Goal: Transaction & Acquisition: Purchase product/service

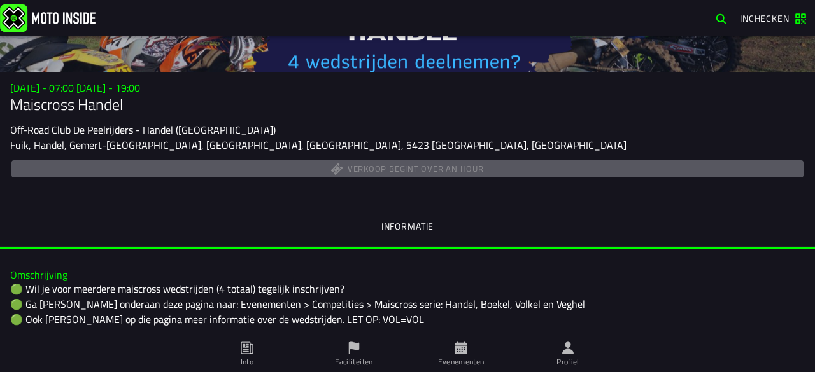
scroll to position [75, 0]
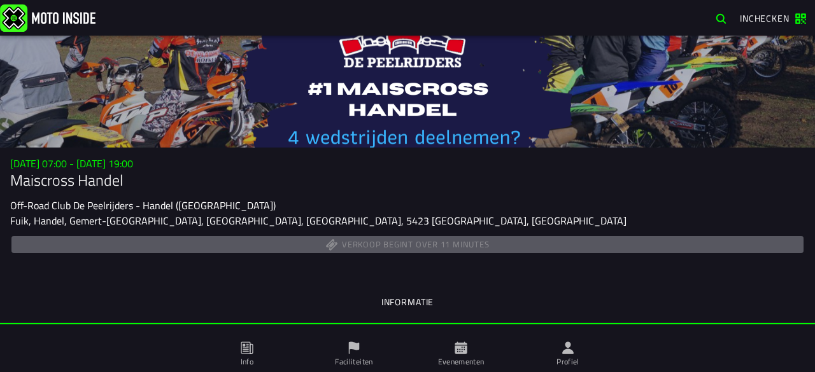
click at [584, 72] on div at bounding box center [407, 92] width 815 height 112
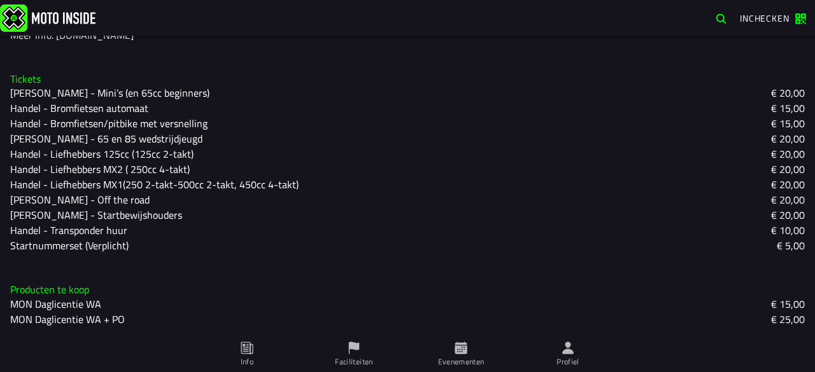
scroll to position [391, 0]
click at [0, 0] on slot "Handel - Bromfietsen/pitbike met versnelling" at bounding box center [0, 0] width 0 height 0
click at [0, 0] on slot "€ 15,00" at bounding box center [0, 0] width 0 height 0
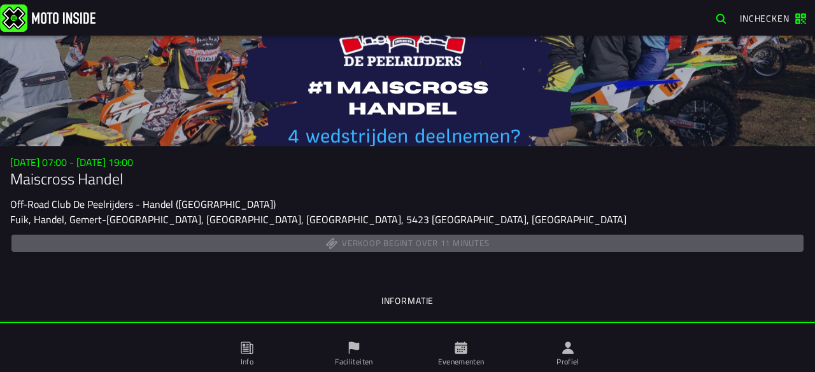
scroll to position [0, 0]
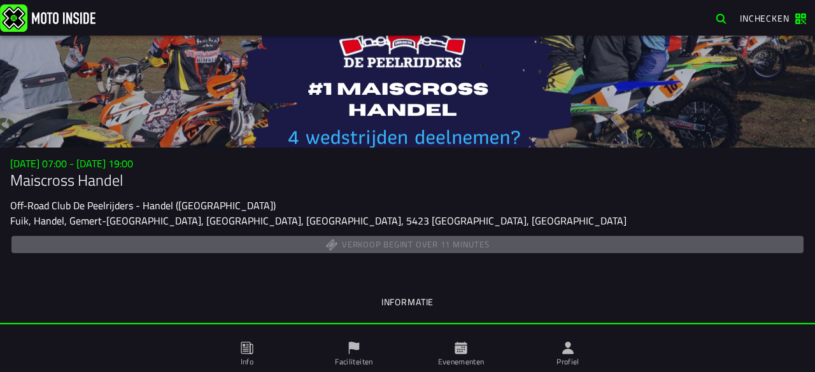
click at [480, 185] on h1 "Maiscross Handel" at bounding box center [407, 180] width 795 height 20
click at [305, 159] on h3 "[DATE] 07:00 - [DATE] 19:00" at bounding box center [407, 164] width 795 height 12
click at [517, 190] on h1 "Maiscross Handel" at bounding box center [407, 180] width 795 height 20
drag, startPoint x: 517, startPoint y: 190, endPoint x: 421, endPoint y: 266, distance: 122.3
click at [421, 266] on div "Su 2 Nov - 07:00 - Su 2 Nov - 19:00 Maiscross Handel Off-Road Club De Peelrijde…" at bounding box center [407, 241] width 815 height 167
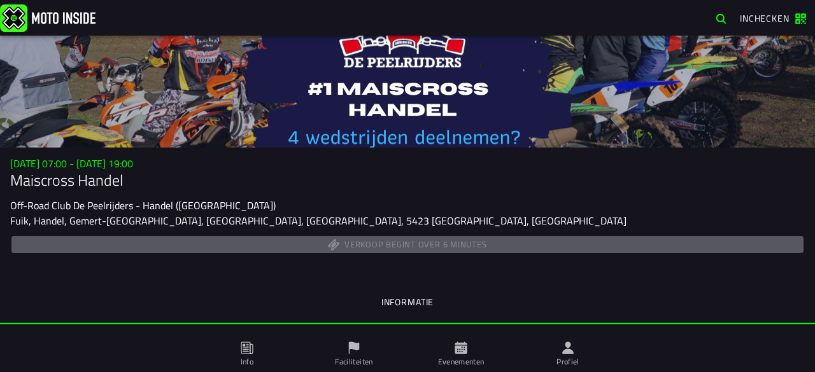
click at [402, 267] on div "Su 2 Nov - 07:00 - Su 2 Nov - 19:00 Maiscross Handel Off-Road Club De Peelrijde…" at bounding box center [407, 241] width 815 height 167
click at [514, 198] on div "Off-Road Club De Peelrijders - Handel ([GEOGRAPHIC_DATA])" at bounding box center [407, 205] width 795 height 15
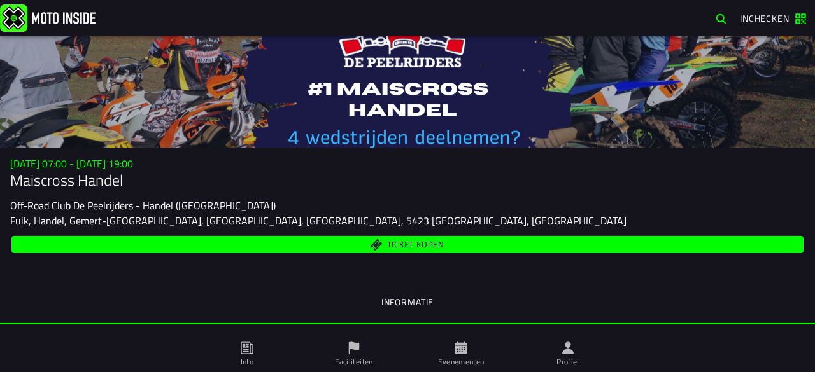
drag, startPoint x: 428, startPoint y: 243, endPoint x: 427, endPoint y: 232, distance: 10.9
click at [428, 243] on span "Ticket kopen" at bounding box center [415, 245] width 57 height 8
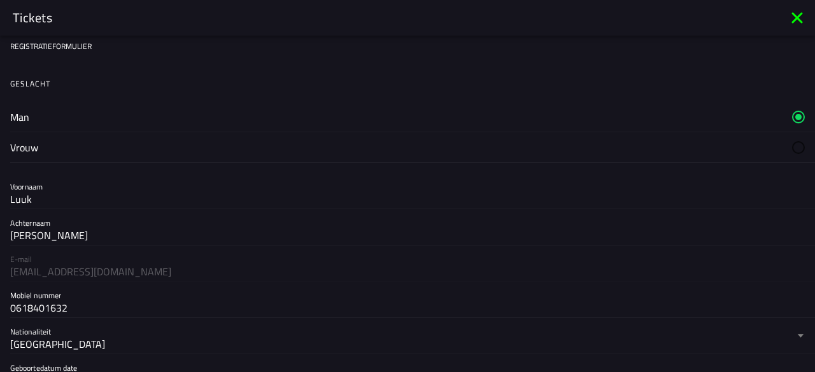
click at [59, 110] on label "Man" at bounding box center [407, 117] width 795 height 30
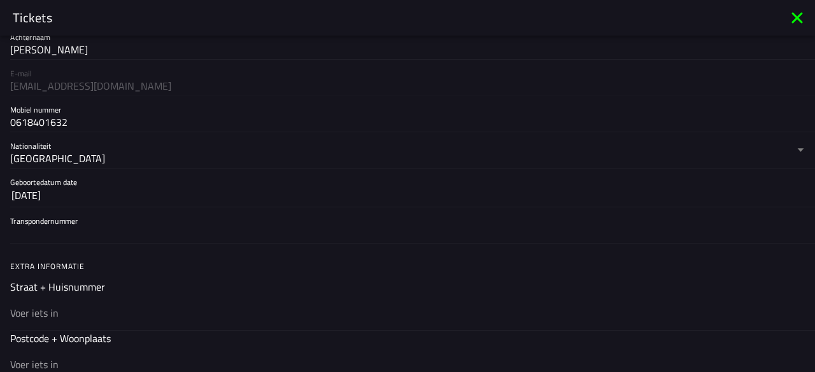
scroll to position [255, 0]
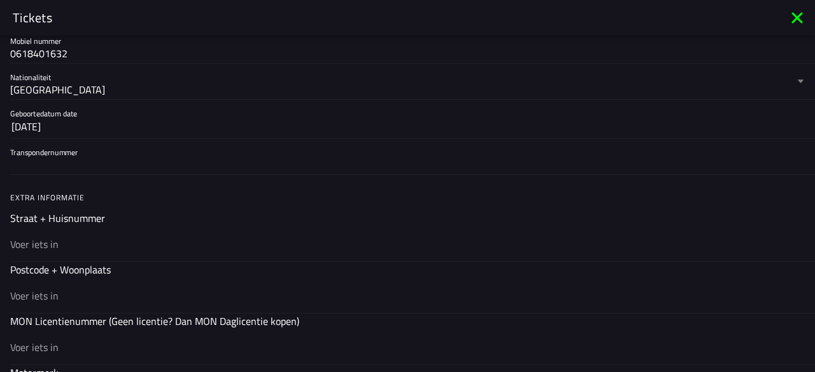
click at [62, 246] on input "text" at bounding box center [407, 244] width 795 height 15
type input "Heereveldseweg"
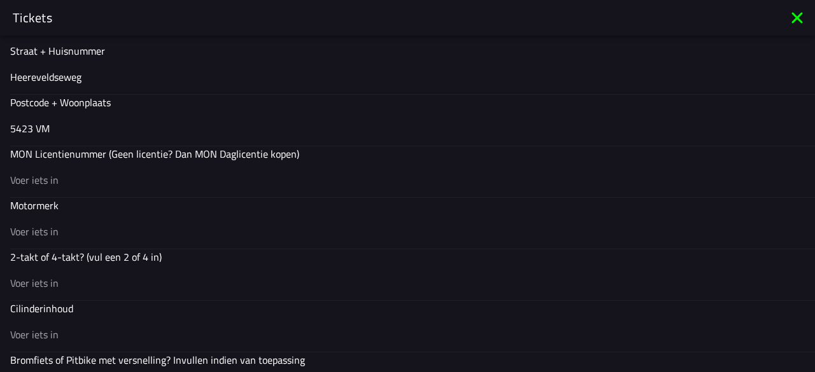
scroll to position [446, 0]
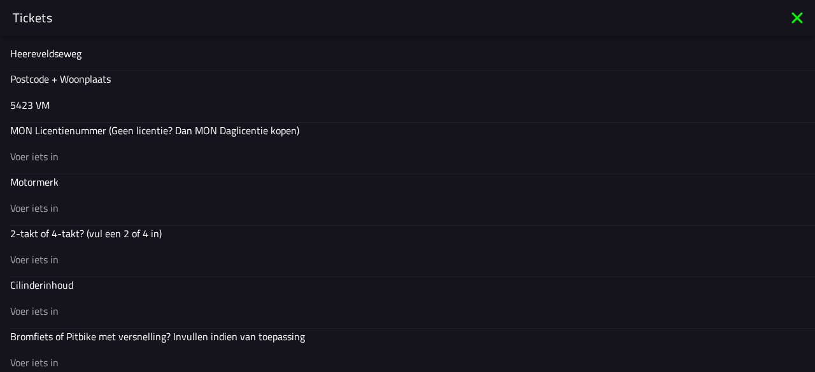
type input "5423 VM"
click at [61, 160] on input "text" at bounding box center [407, 156] width 795 height 15
type input "Daglicentie"
click at [70, 208] on input "text" at bounding box center [407, 208] width 795 height 15
type input "Honda"
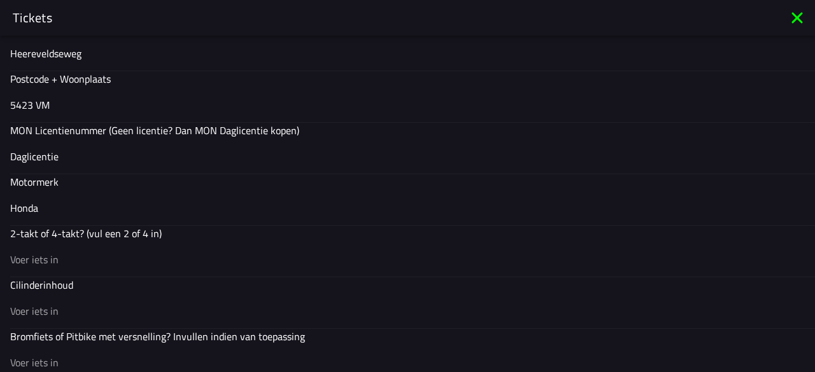
click at [102, 257] on input "text" at bounding box center [407, 259] width 795 height 15
type input "4 takt"
click at [0, 0] on div at bounding box center [0, 0] width 0 height 0
click at [87, 304] on input "text" at bounding box center [407, 311] width 795 height 15
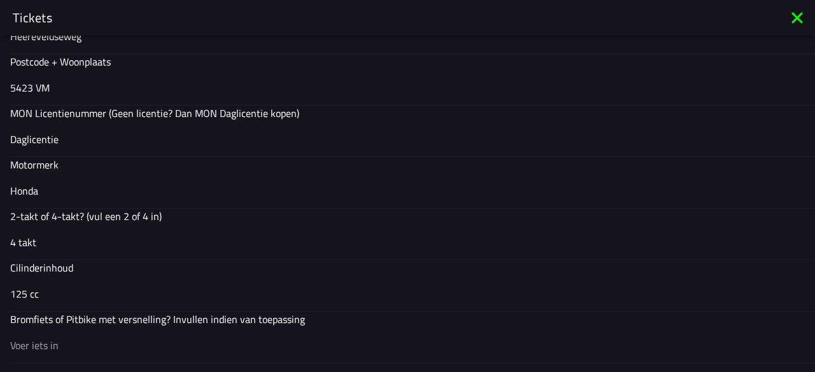
scroll to position [509, 0]
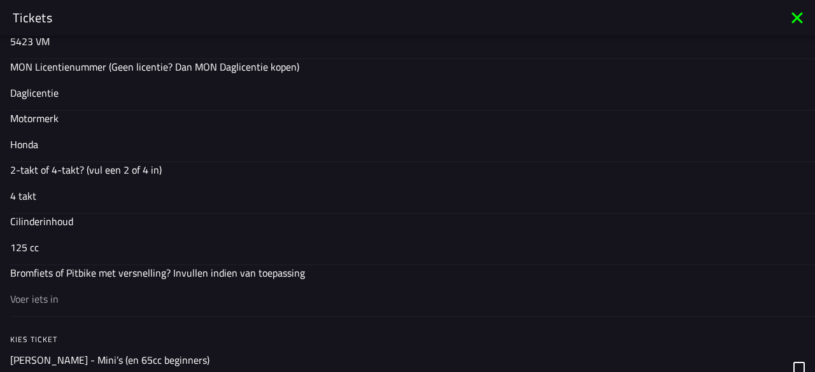
type input "125 cc"
click at [77, 296] on input "text" at bounding box center [407, 299] width 795 height 15
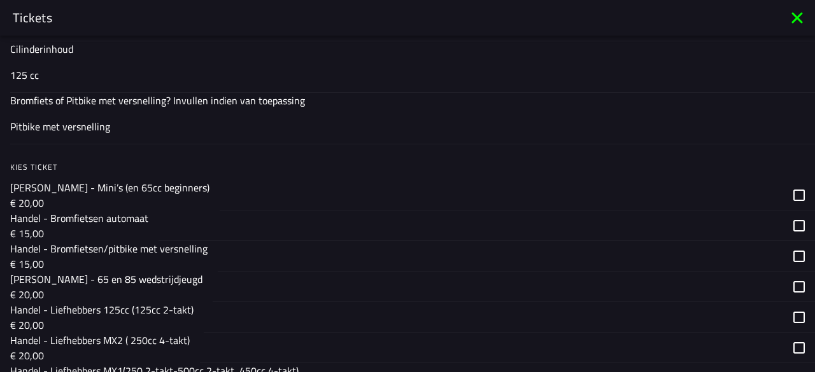
scroll to position [700, 0]
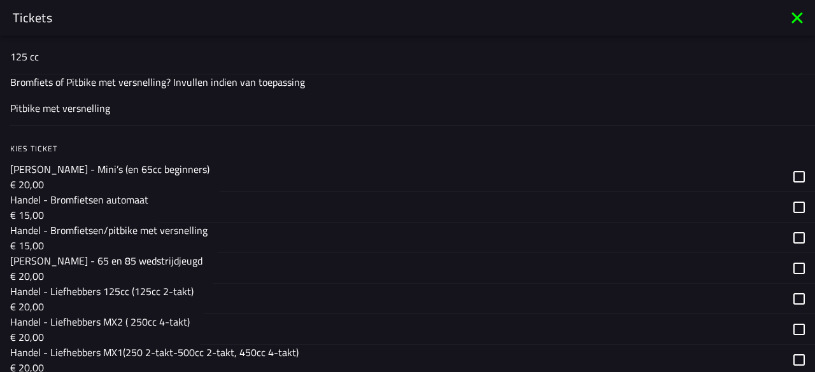
type input "Pitbike met versnelling"
click at [0, 0] on p "Handel - Bromfietsen/pitbike met versnelling" at bounding box center [0, 0] width 0 height 0
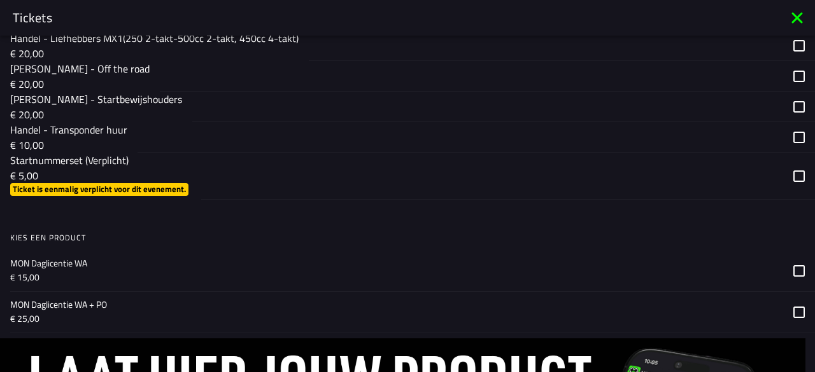
scroll to position [1019, 0]
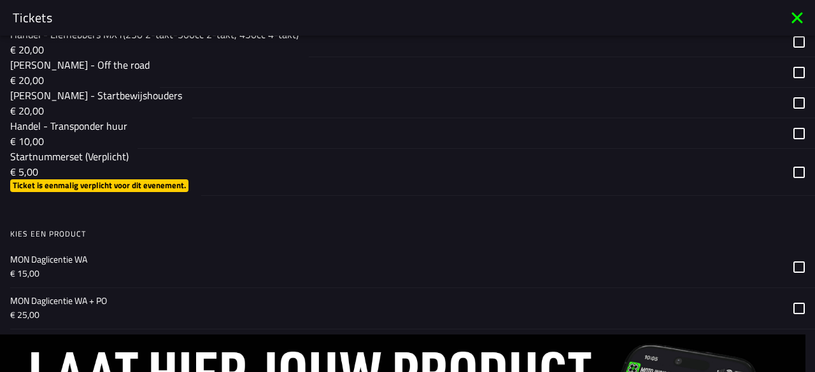
click at [793, 262] on icon at bounding box center [798, 267] width 11 height 11
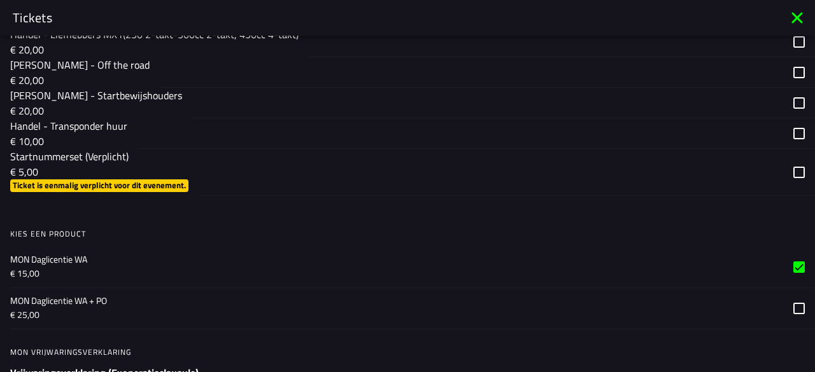
click at [793, 303] on icon at bounding box center [798, 308] width 11 height 11
click at [793, 257] on label at bounding box center [798, 267] width 11 height 41
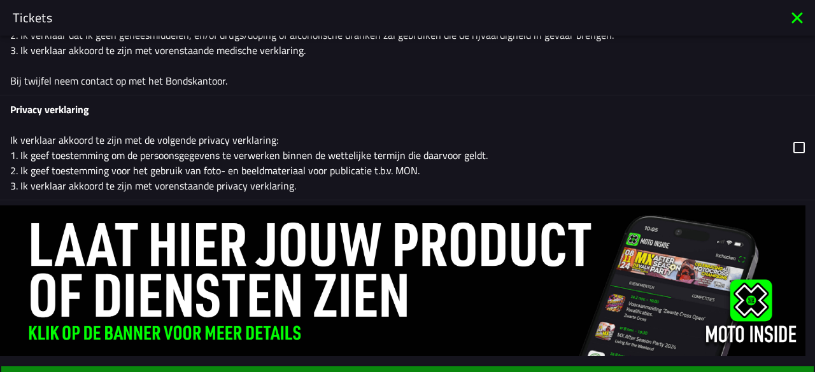
scroll to position [1927, 0]
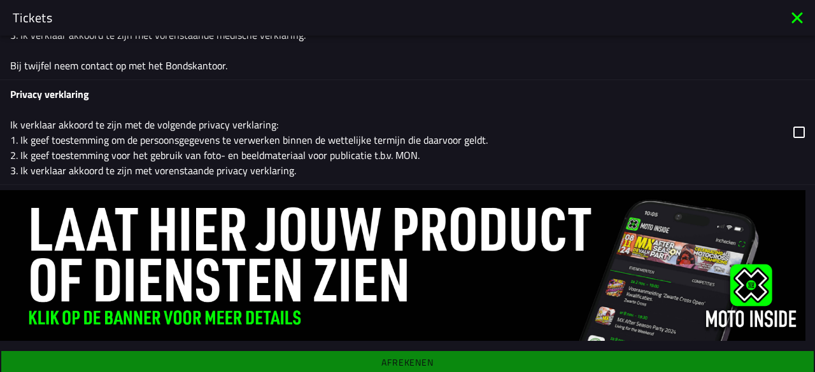
click at [793, 127] on icon at bounding box center [798, 132] width 11 height 11
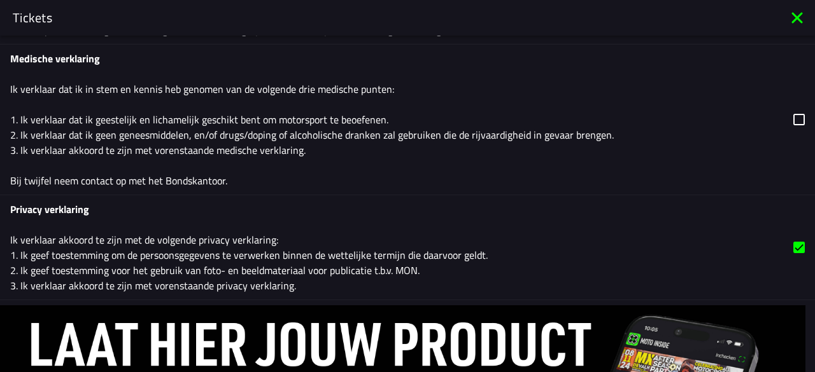
scroll to position [1800, 0]
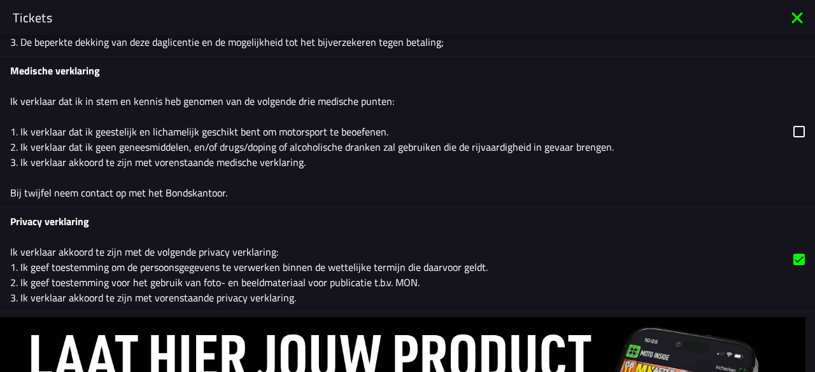
click at [793, 126] on icon at bounding box center [798, 131] width 11 height 11
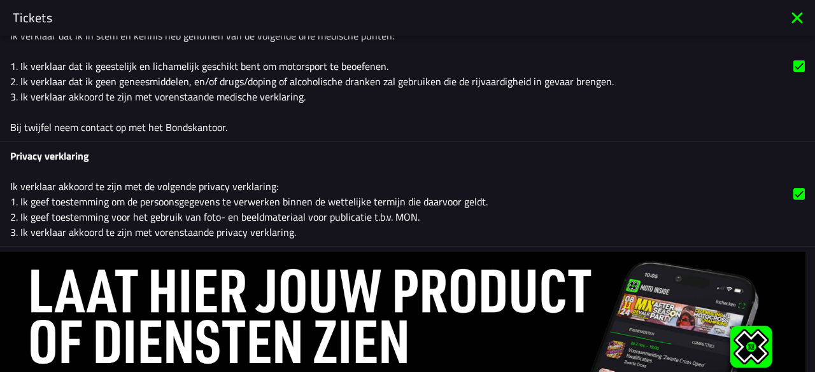
scroll to position [1927, 0]
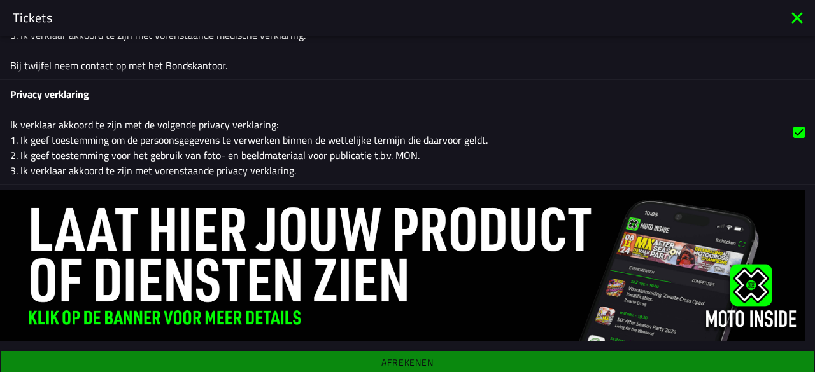
click at [428, 356] on div "Registratieformulier Geslacht Man Vrouw Voornaam Luuk Achternaam [PERSON_NAME]-…" at bounding box center [407, 204] width 815 height 337
click at [402, 351] on div "Registratieformulier Geslacht Man Vrouw Voornaam Luuk Achternaam [PERSON_NAME]-…" at bounding box center [407, 204] width 815 height 337
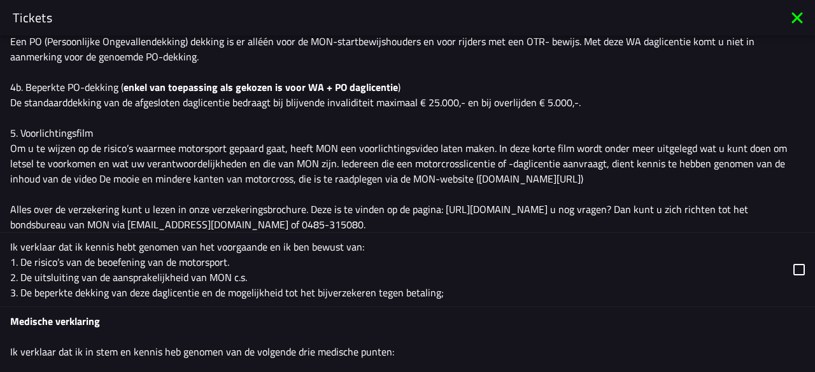
scroll to position [1545, 0]
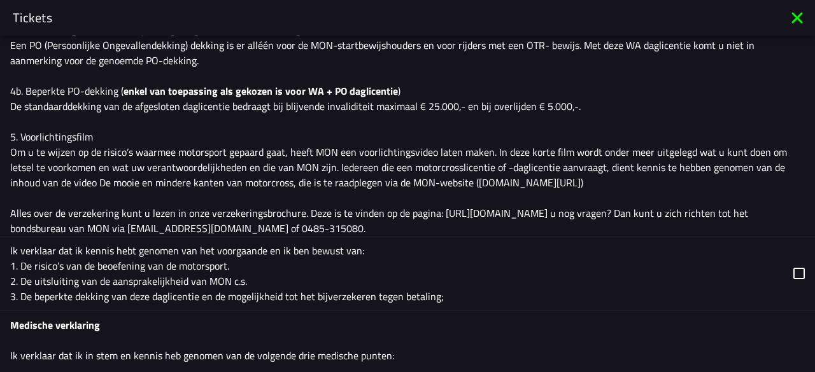
click at [793, 268] on icon at bounding box center [798, 273] width 11 height 11
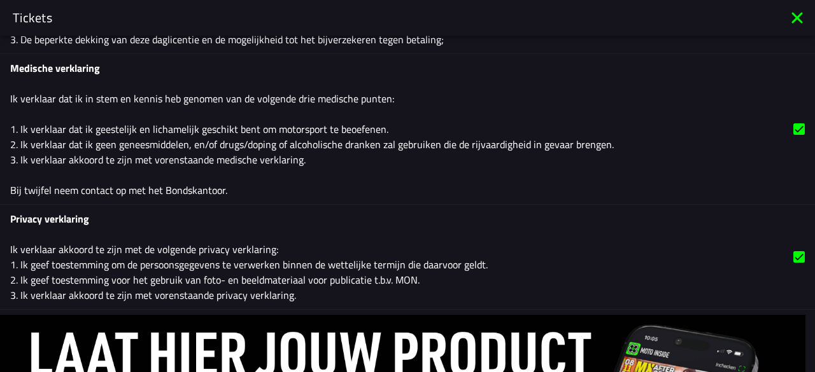
scroll to position [1927, 0]
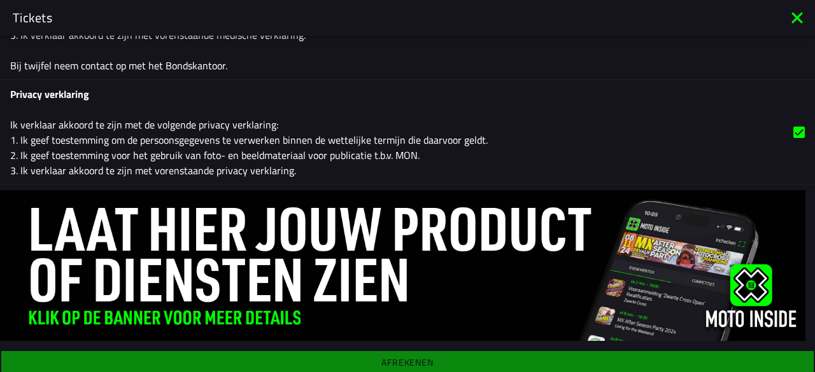
drag, startPoint x: 404, startPoint y: 361, endPoint x: 402, endPoint y: 355, distance: 6.5
click at [402, 355] on div "Registratieformulier Geslacht Man Vrouw Voornaam Luuk Achternaam [PERSON_NAME]-…" at bounding box center [407, 204] width 815 height 337
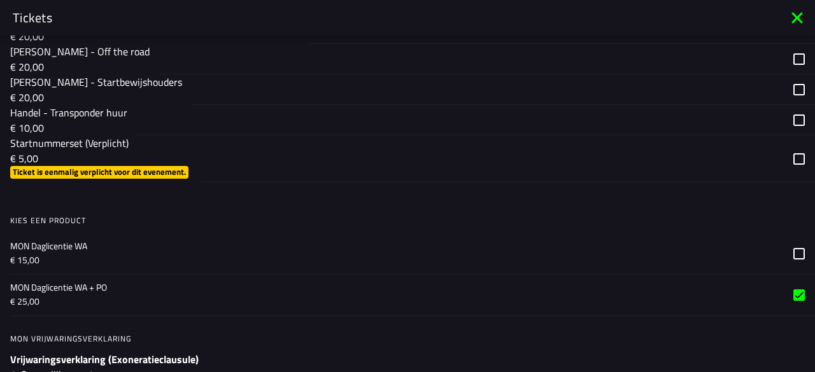
scroll to position [1036, 0]
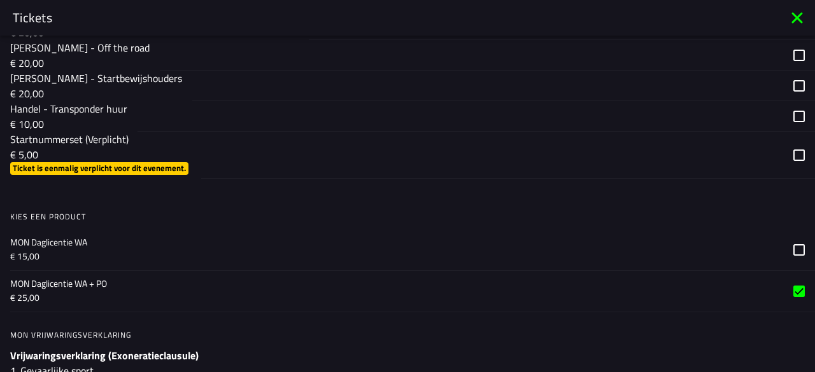
drag, startPoint x: 788, startPoint y: 151, endPoint x: 781, endPoint y: 155, distance: 8.3
click at [788, 150] on div "button" at bounding box center [508, 155] width 614 height 47
click at [785, 111] on div "button" at bounding box center [476, 116] width 677 height 31
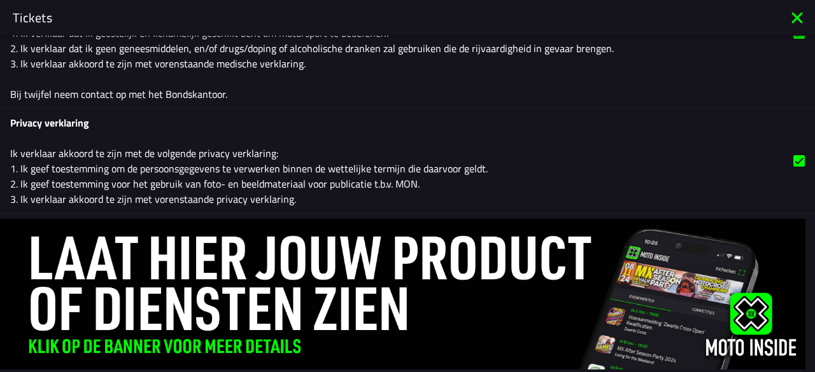
scroll to position [1927, 0]
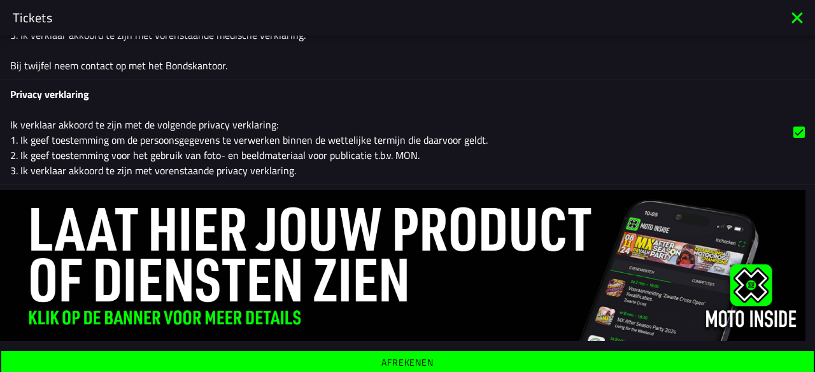
click at [395, 80] on ion-label "Afrekenen" at bounding box center [407, 4] width 815 height 150
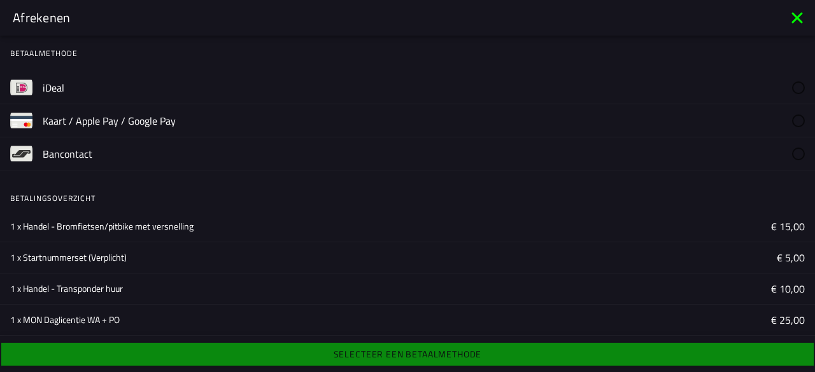
click at [284, 91] on label "iDeal" at bounding box center [424, 87] width 762 height 32
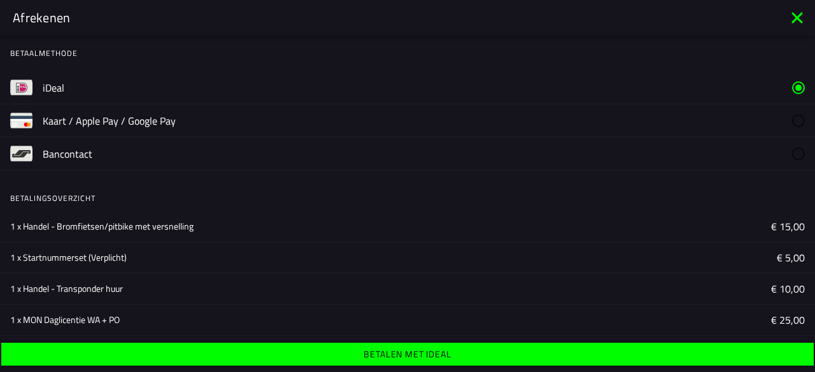
click at [413, 351] on ion-label "Betalen met iDeal" at bounding box center [407, 354] width 87 height 9
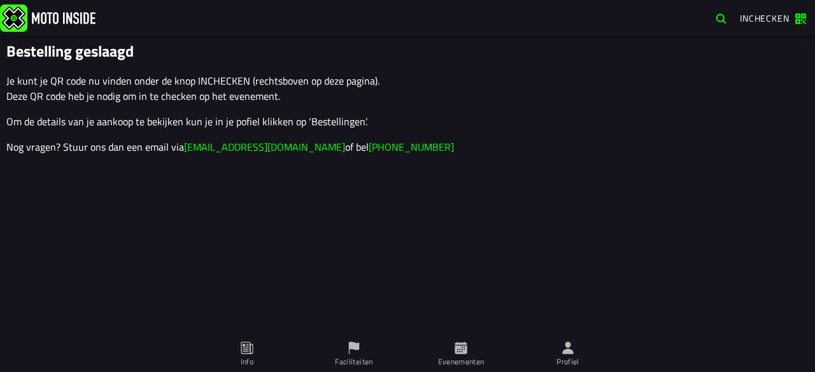
click at [754, 16] on span "Inchecken" at bounding box center [765, 17] width 50 height 13
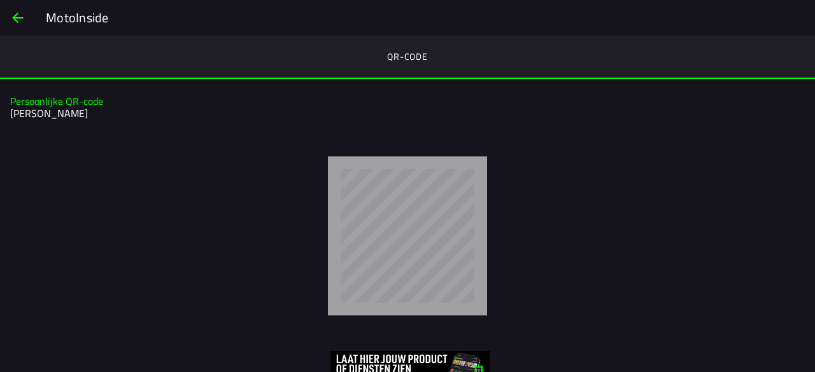
click at [22, 17] on span "back" at bounding box center [17, 18] width 15 height 31
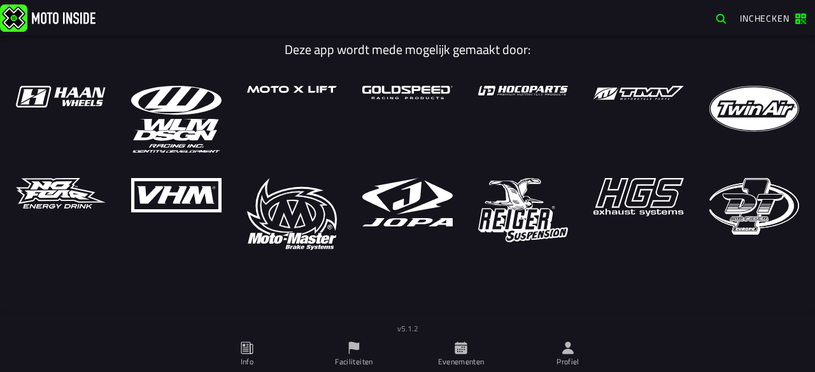
click at [681, 50] on h1 "Deze app wordt mede mogelijk gemaakt door:" at bounding box center [407, 49] width 802 height 15
